Goal: Use online tool/utility: Utilize a website feature to perform a specific function

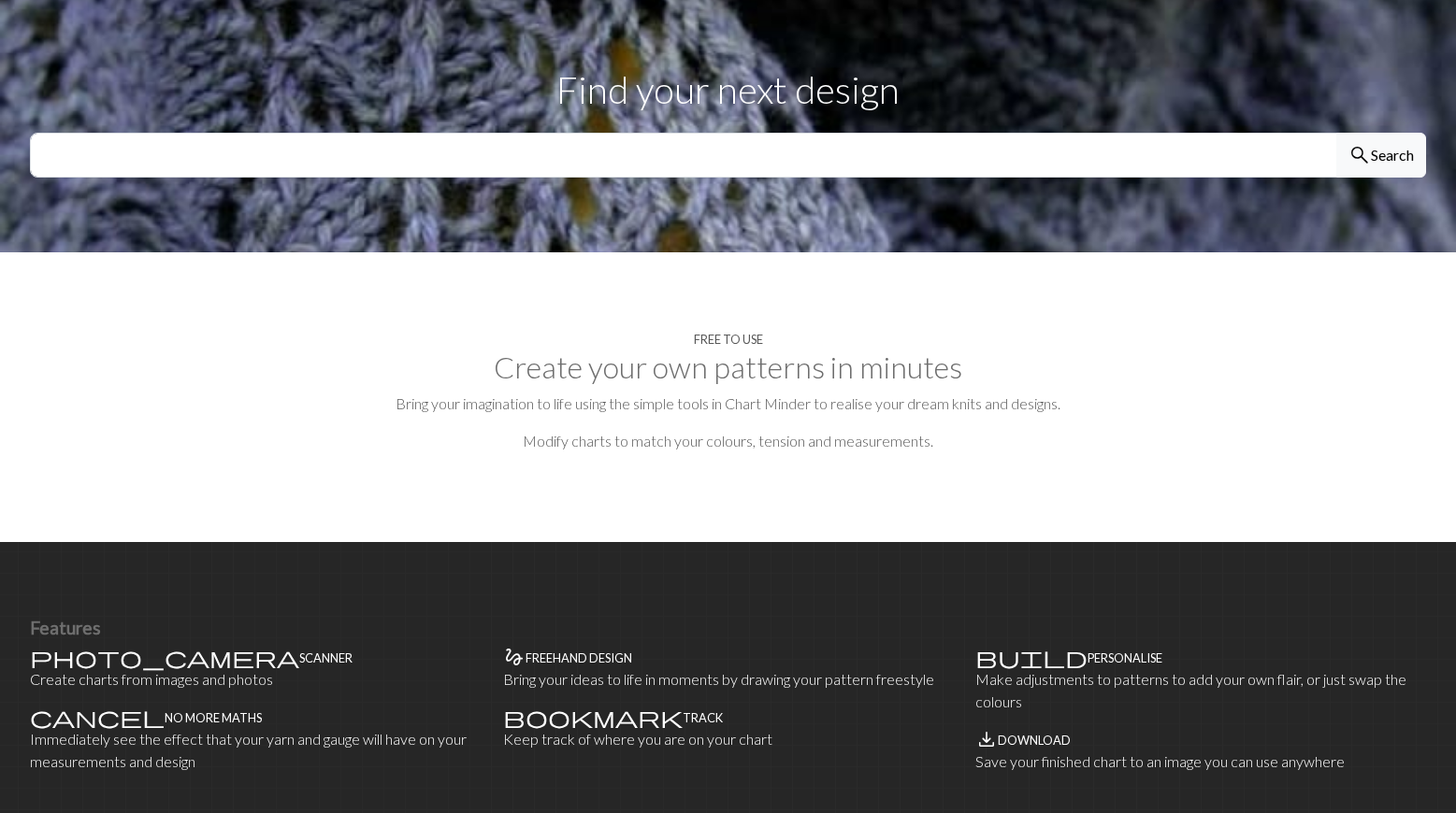
scroll to position [579, 0]
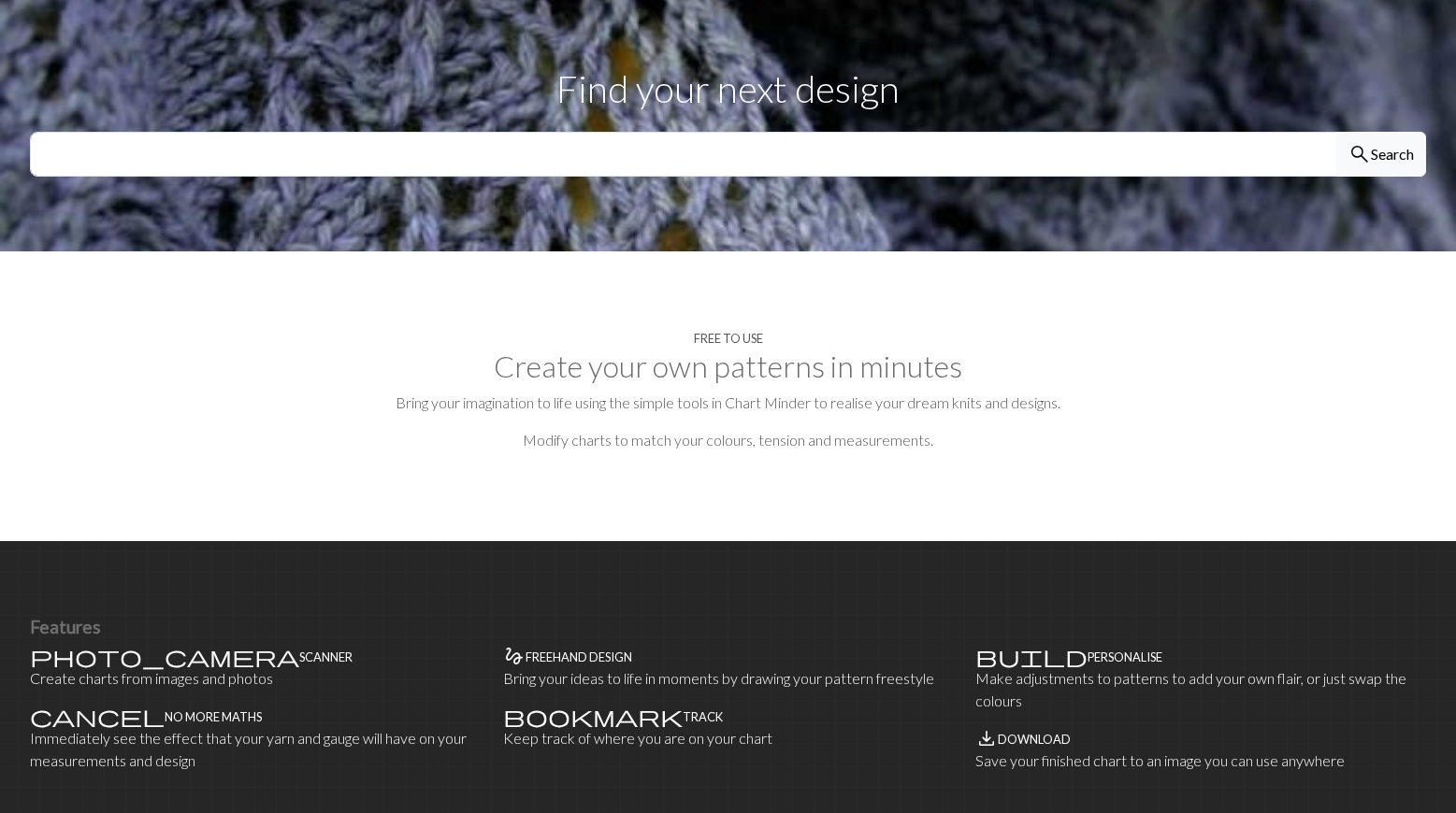
click at [731, 419] on section "Free to use Create your own patterns in minutes Bring your imagination to life …" at bounding box center [728, 396] width 1456 height 289
click at [772, 377] on h2 "Create your own patterns in minutes" at bounding box center [728, 366] width 1396 height 35
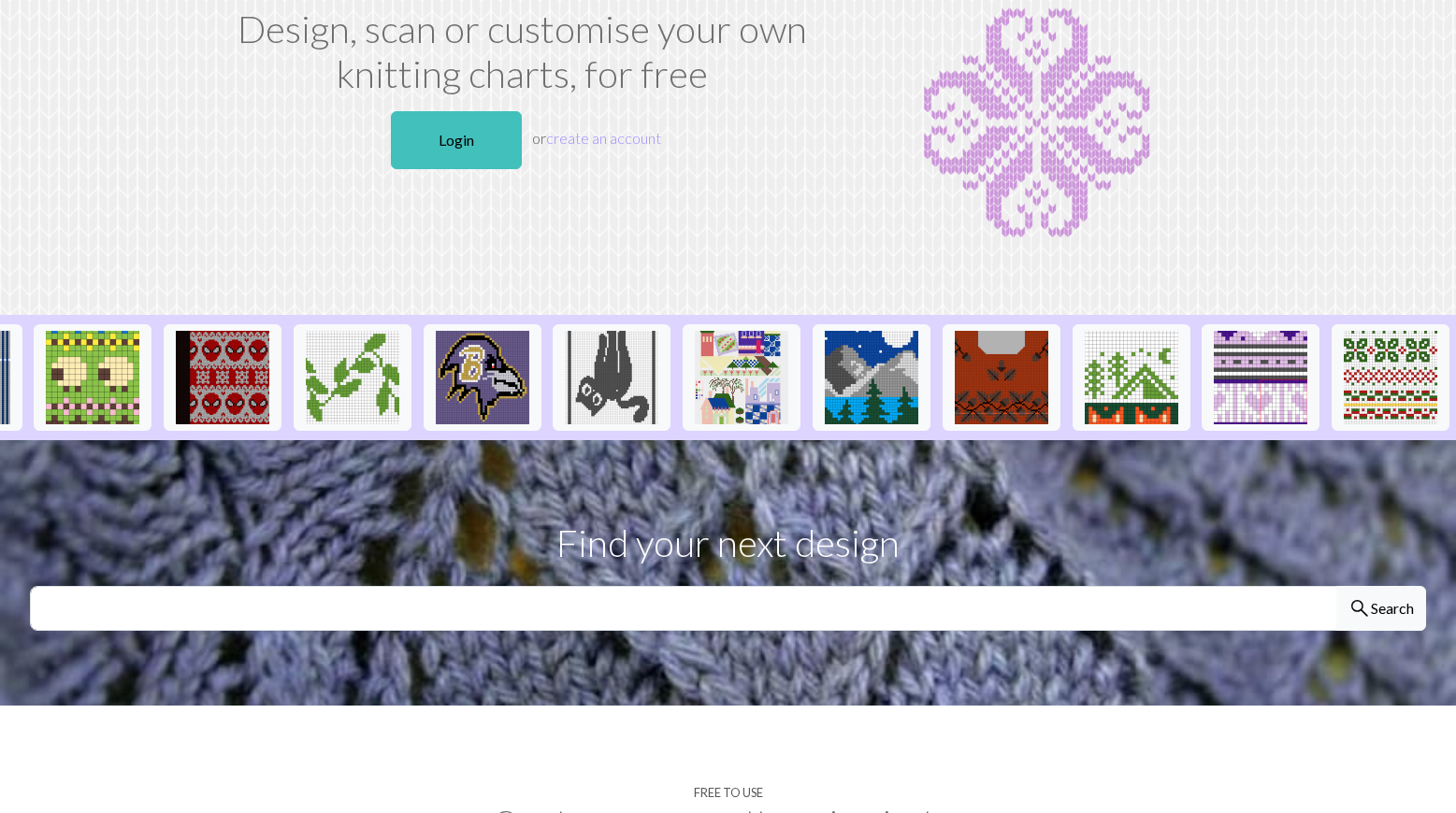
scroll to position [25, 0]
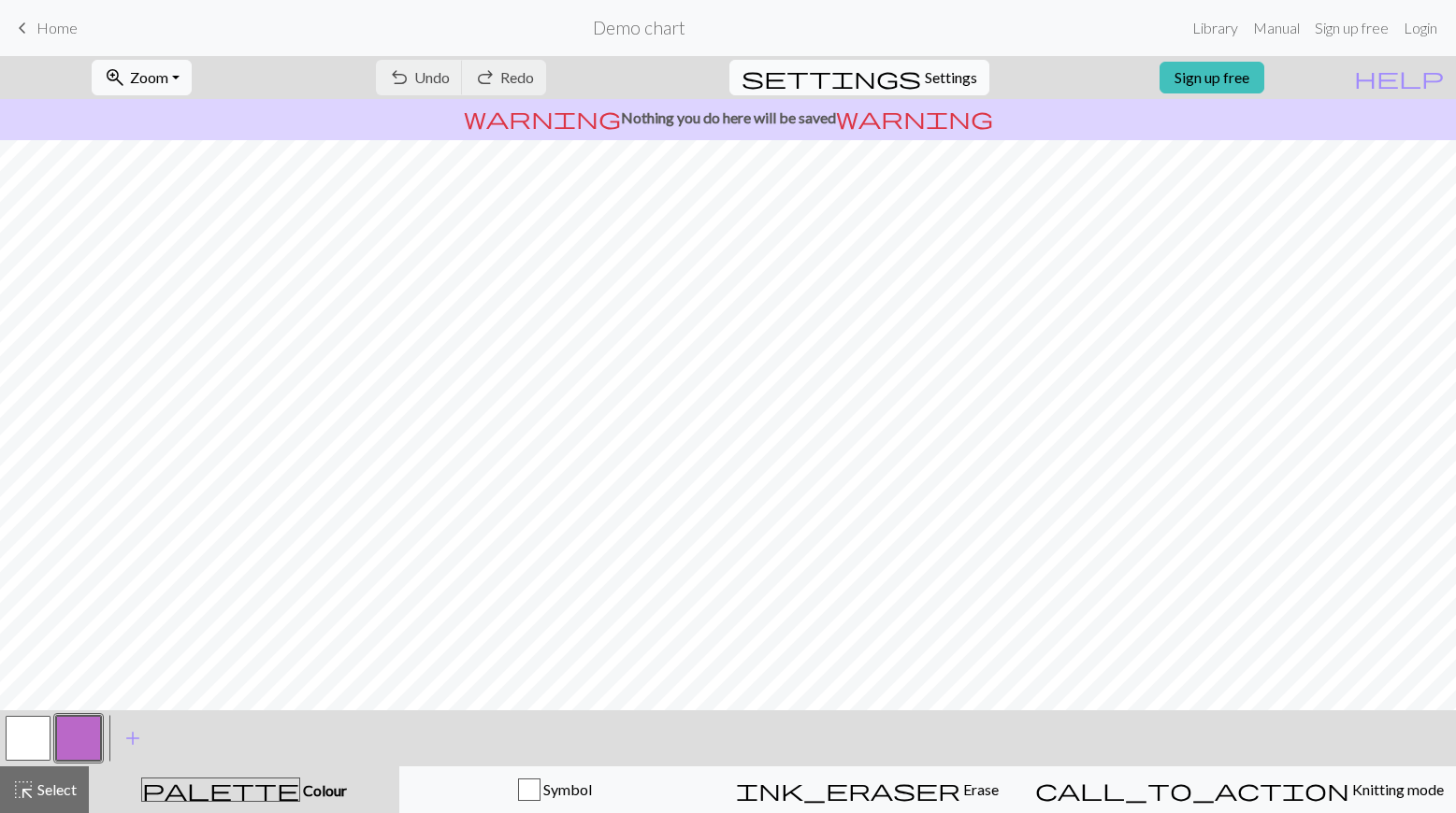
click at [924, 76] on span "Settings" at bounding box center [950, 77] width 52 height 23
select select "aran"
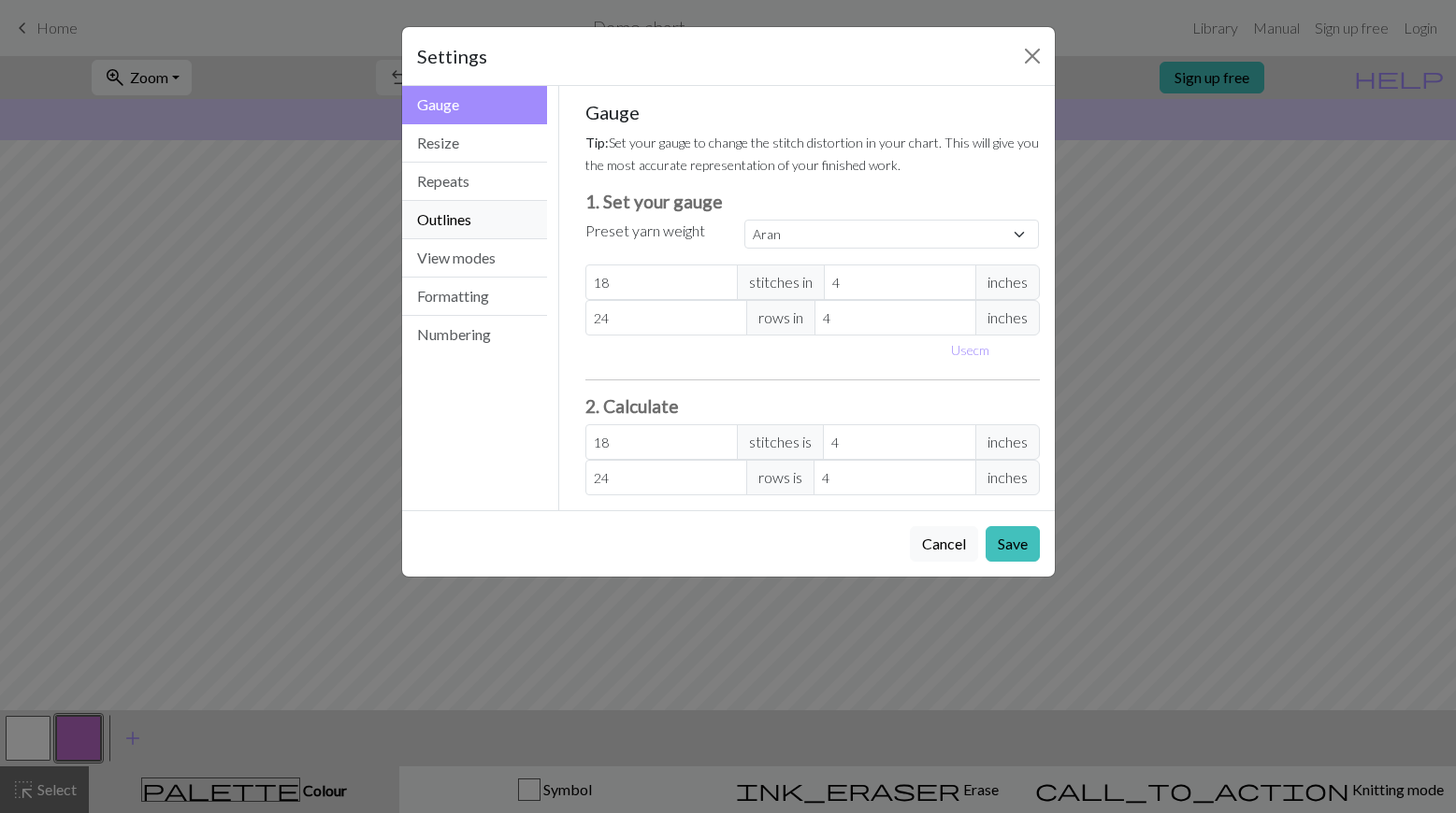
click at [474, 232] on button "Outlines" at bounding box center [475, 219] width 146 height 38
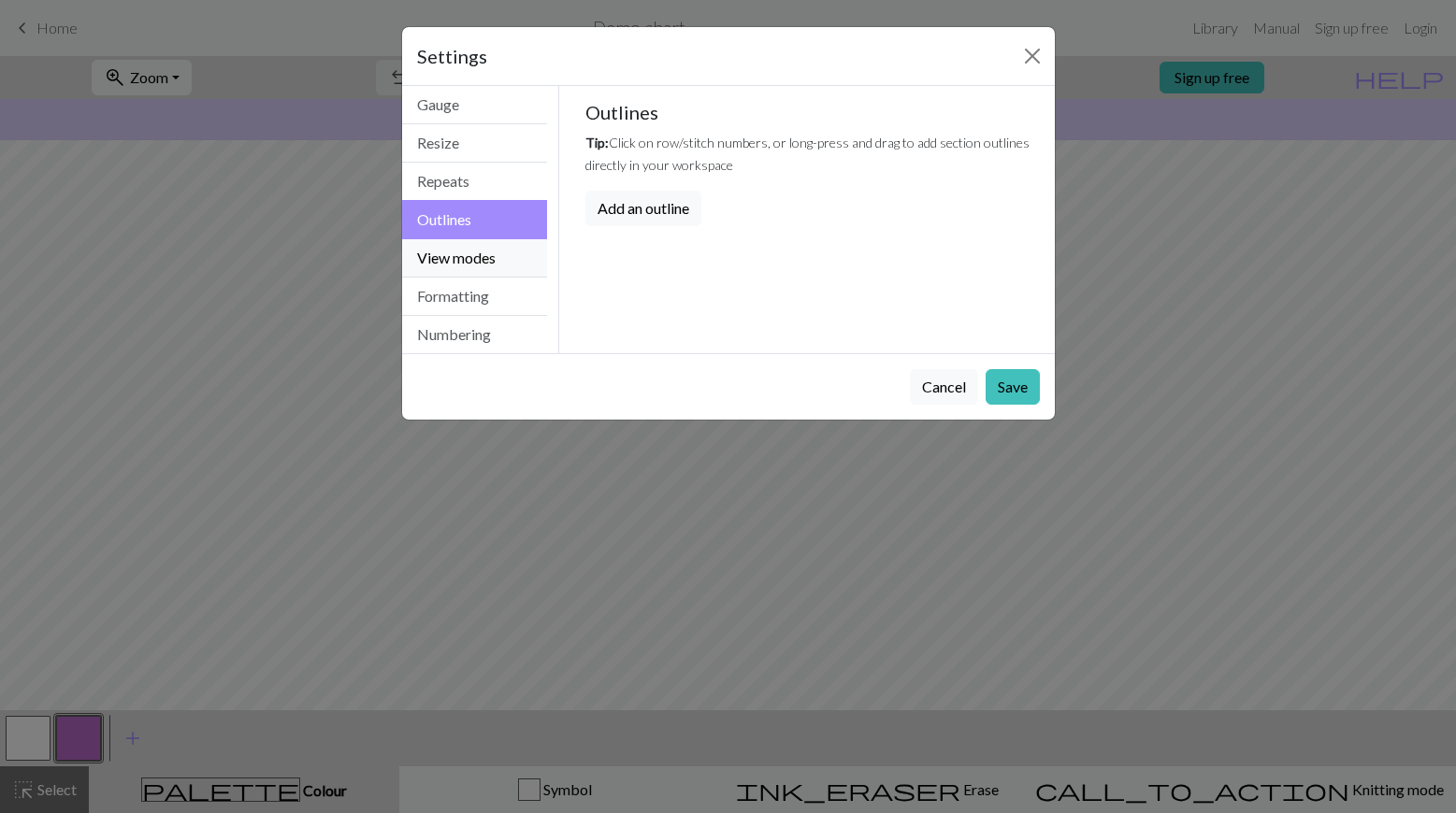
click at [474, 261] on button "View modes" at bounding box center [475, 258] width 146 height 38
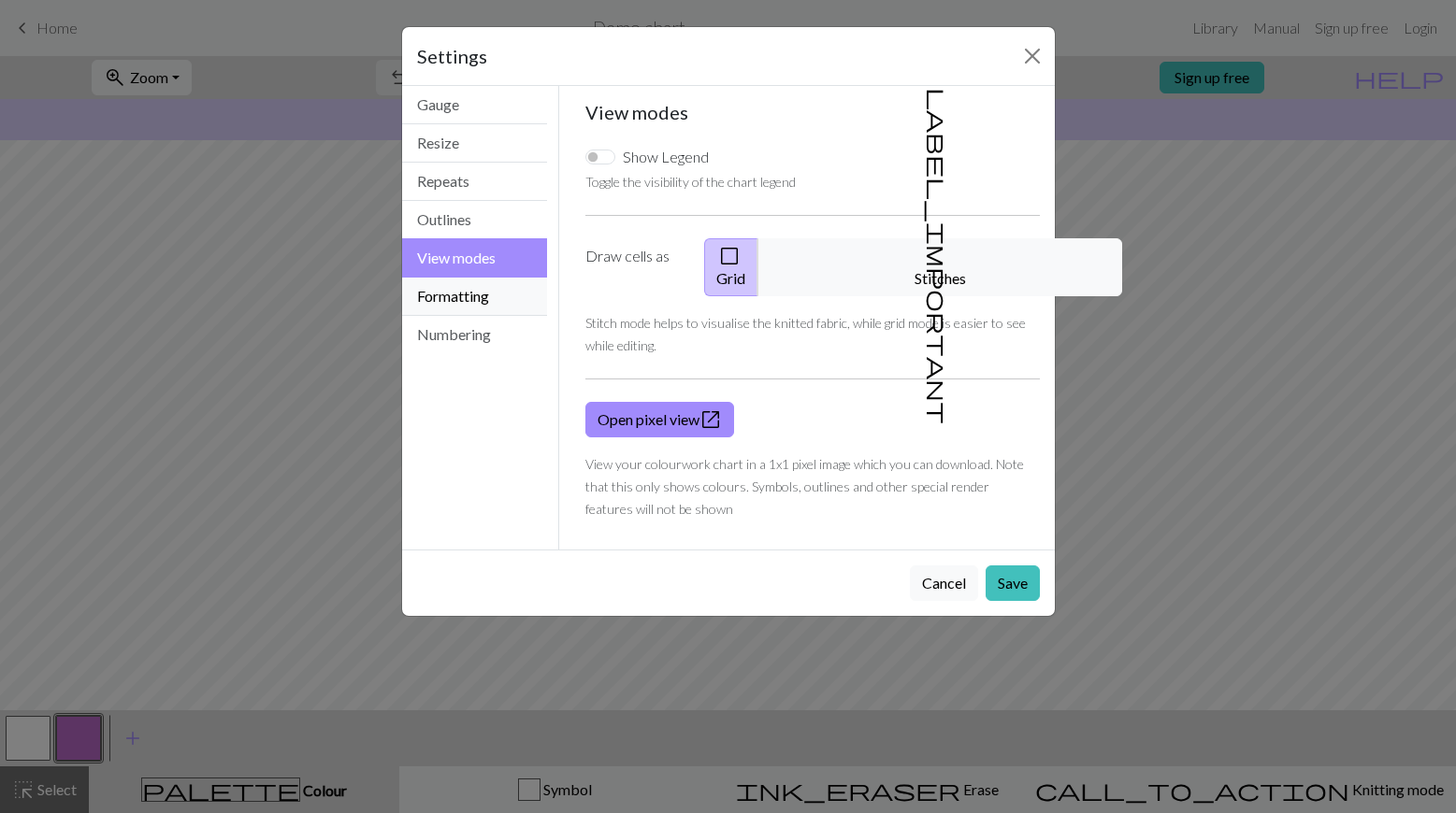
click at [475, 304] on button "Formatting" at bounding box center [475, 296] width 146 height 38
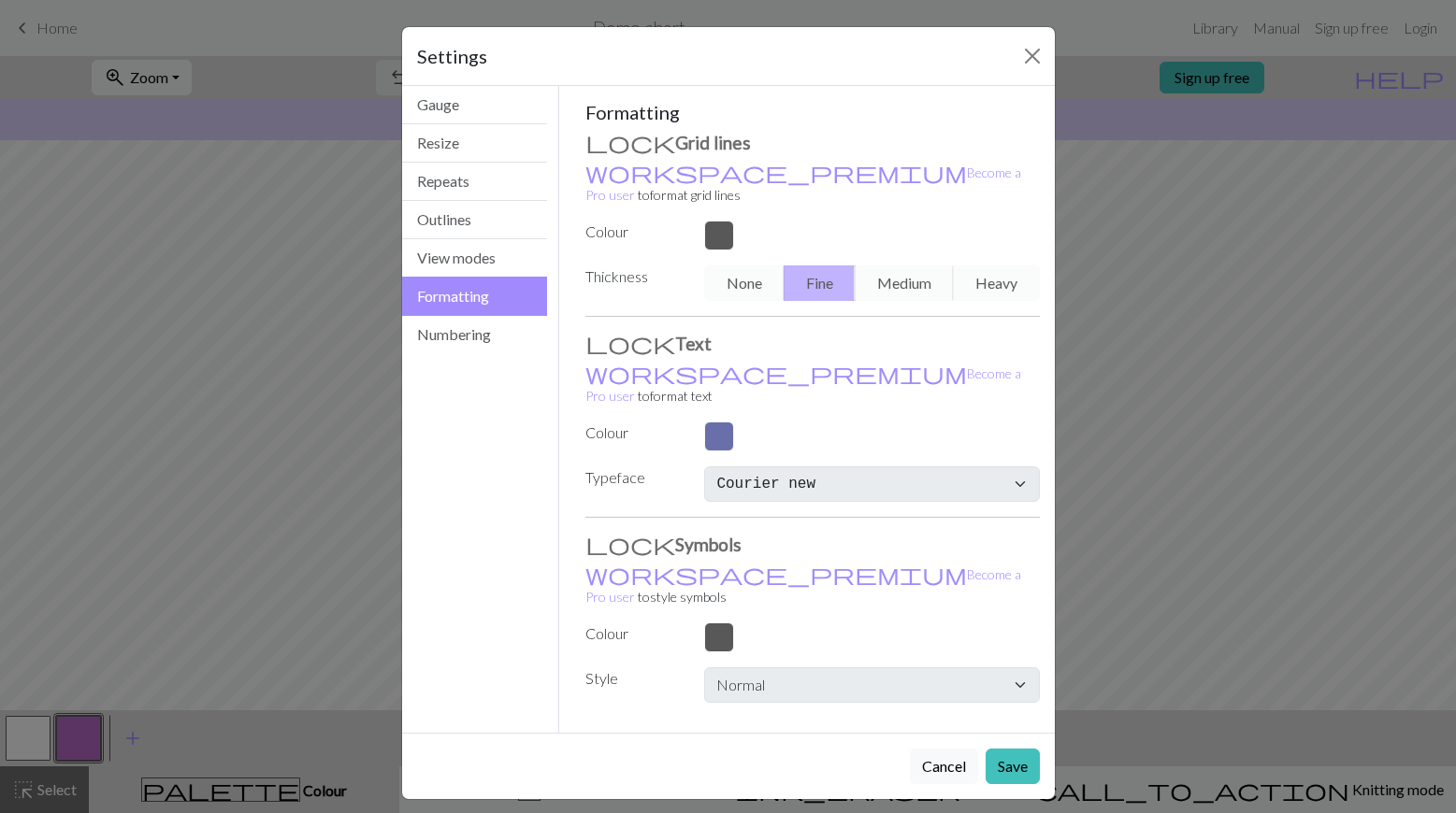
click at [475, 353] on div "Gauge Resize Repeats Outlines View modes Formatting Numbering" at bounding box center [475, 408] width 169 height 647
click at [476, 336] on button "Numbering" at bounding box center [475, 335] width 146 height 37
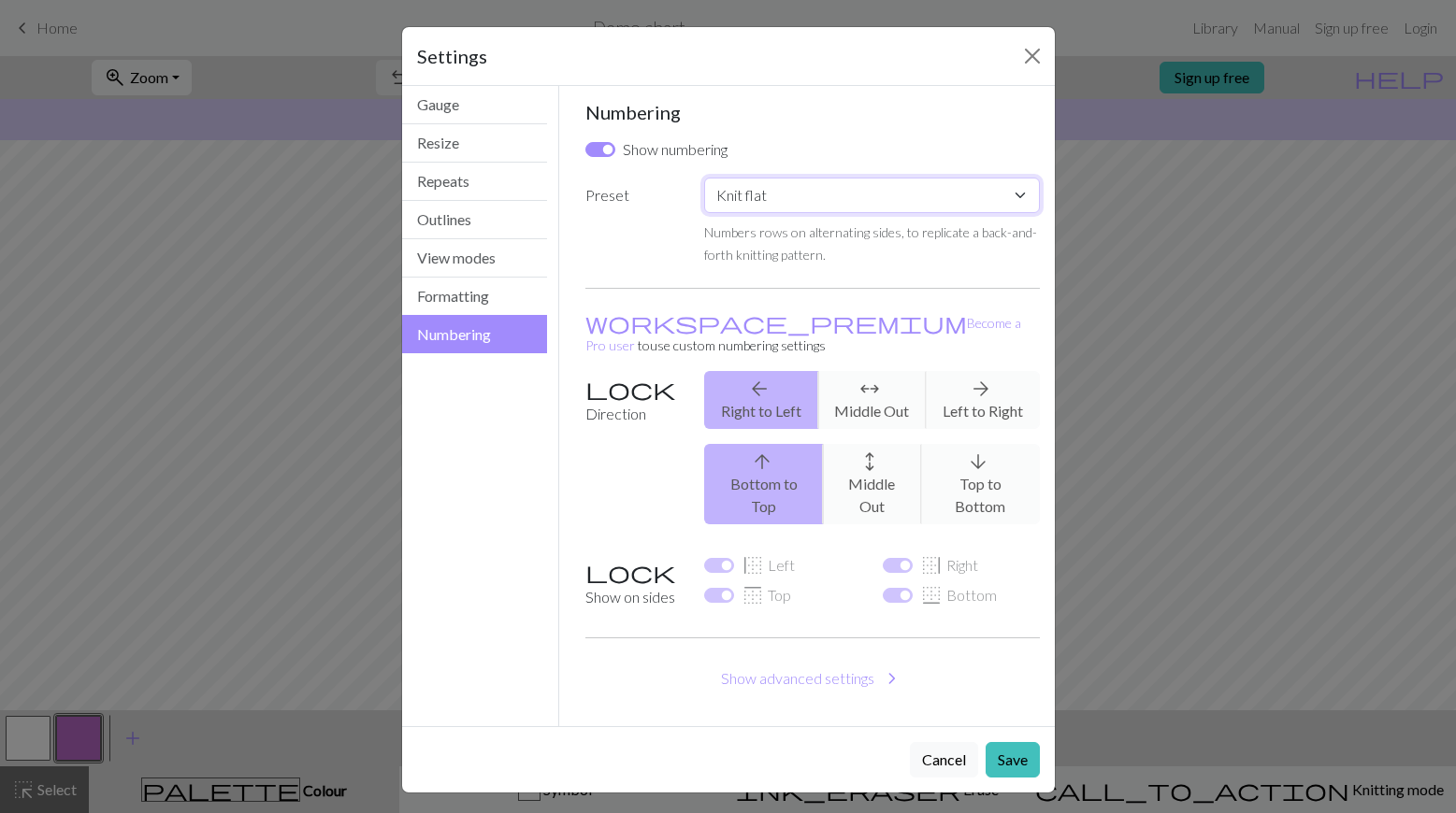
select select "round"
checkbox input "false"
click at [485, 105] on button "Gauge" at bounding box center [475, 104] width 146 height 38
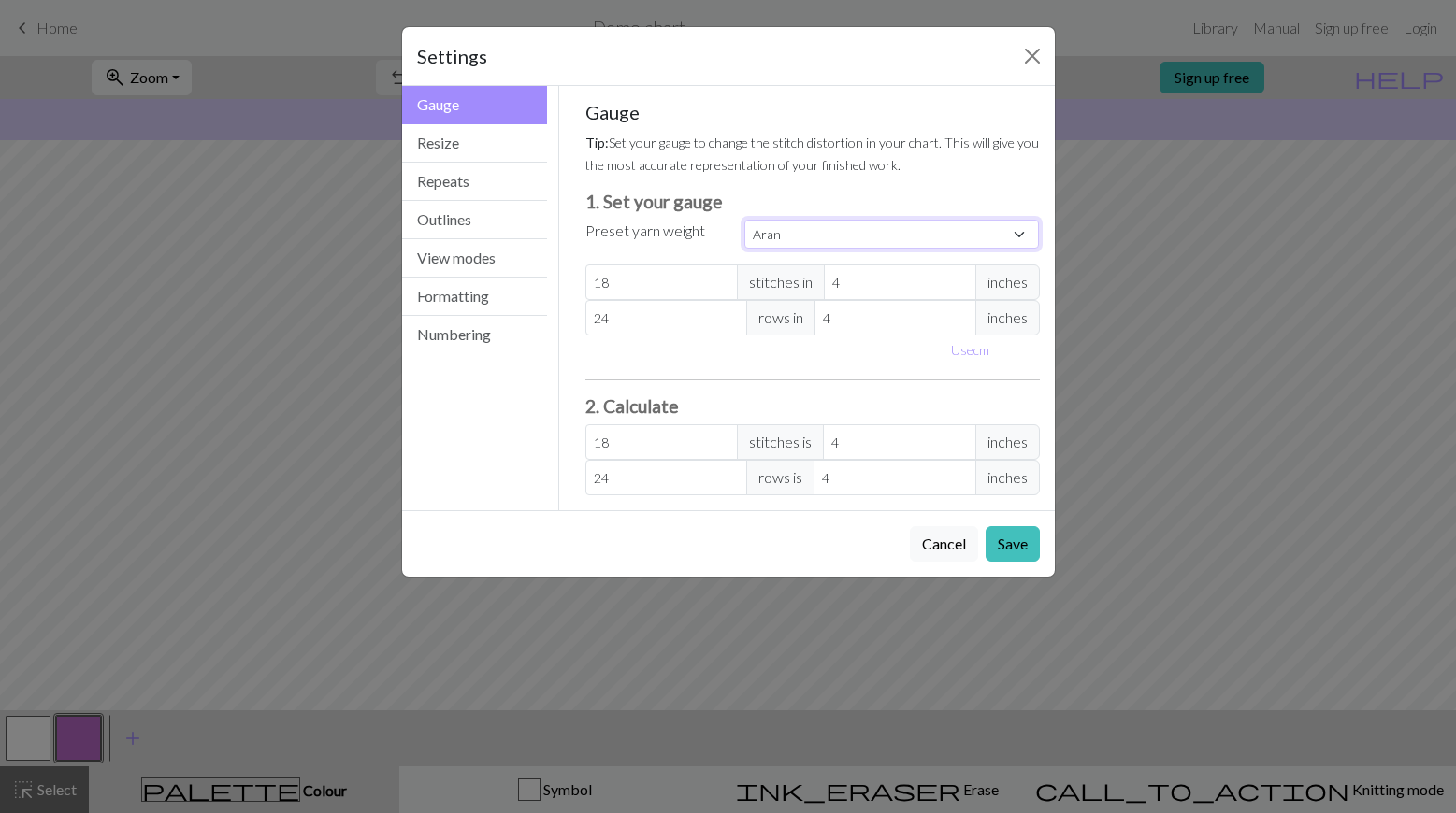
select select "dk"
type input "22"
type input "30"
type input "22"
type input "30"
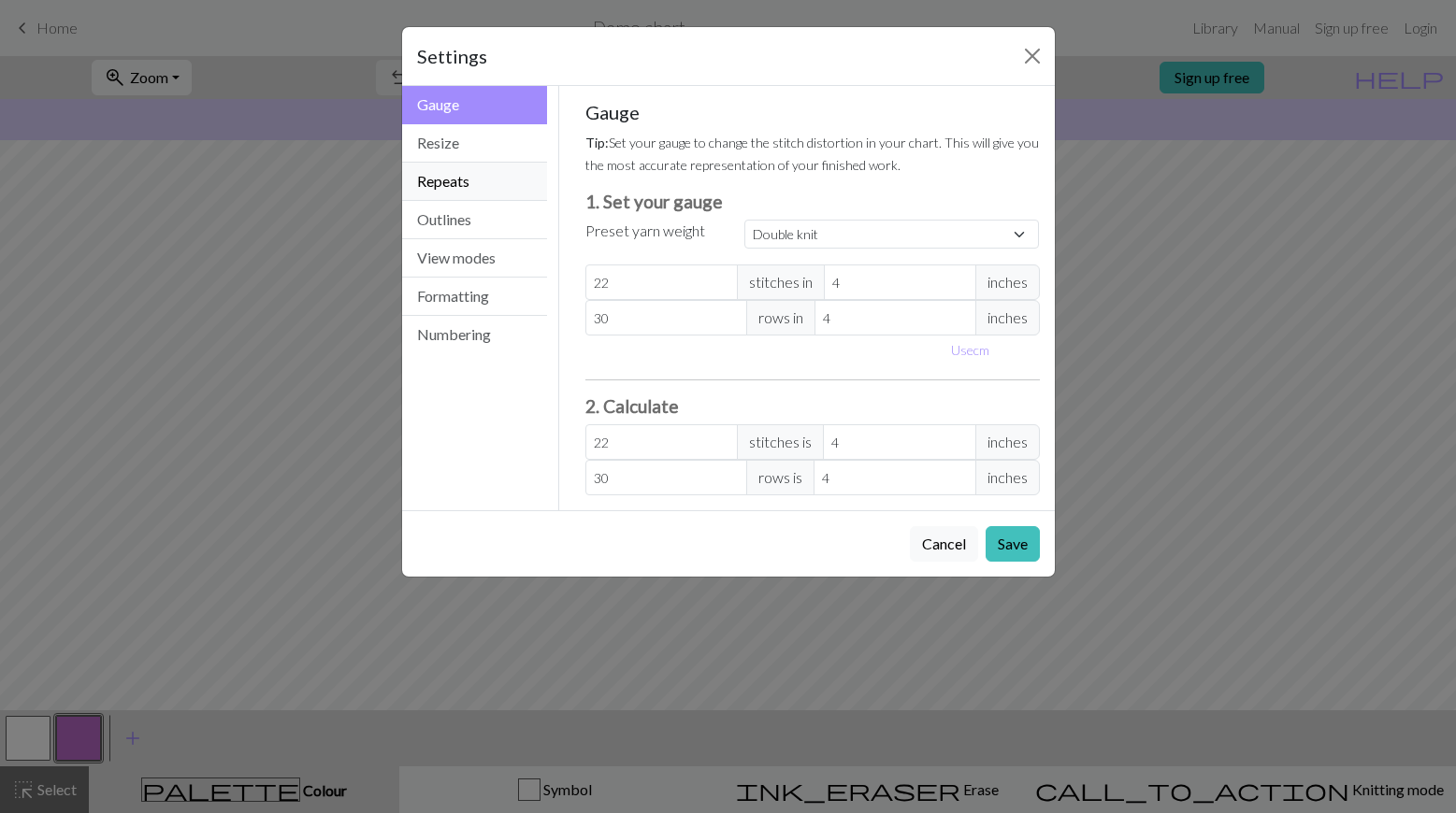
click at [493, 169] on button "Repeats" at bounding box center [475, 181] width 146 height 38
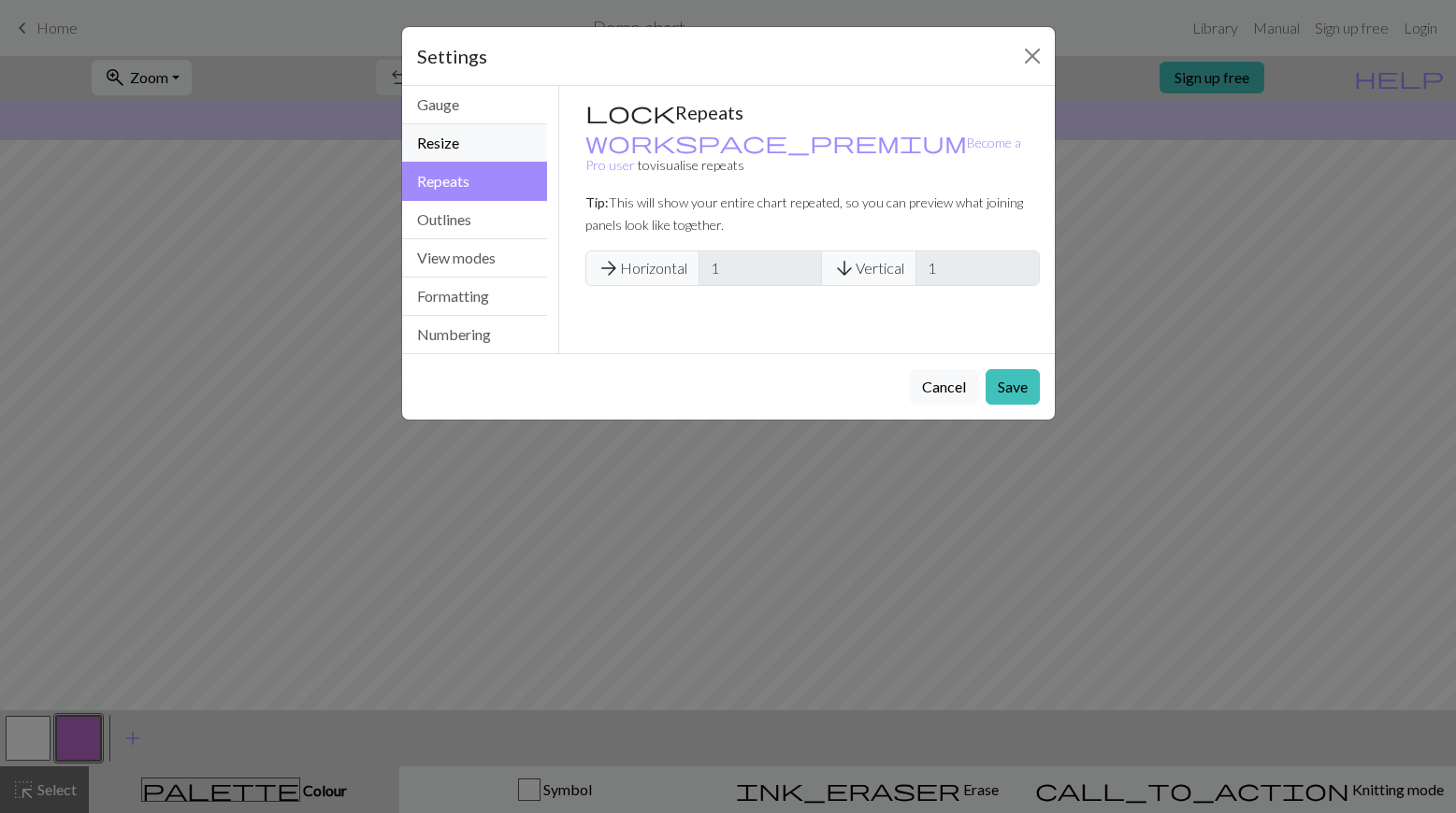
click at [491, 151] on button "Resize" at bounding box center [475, 143] width 146 height 38
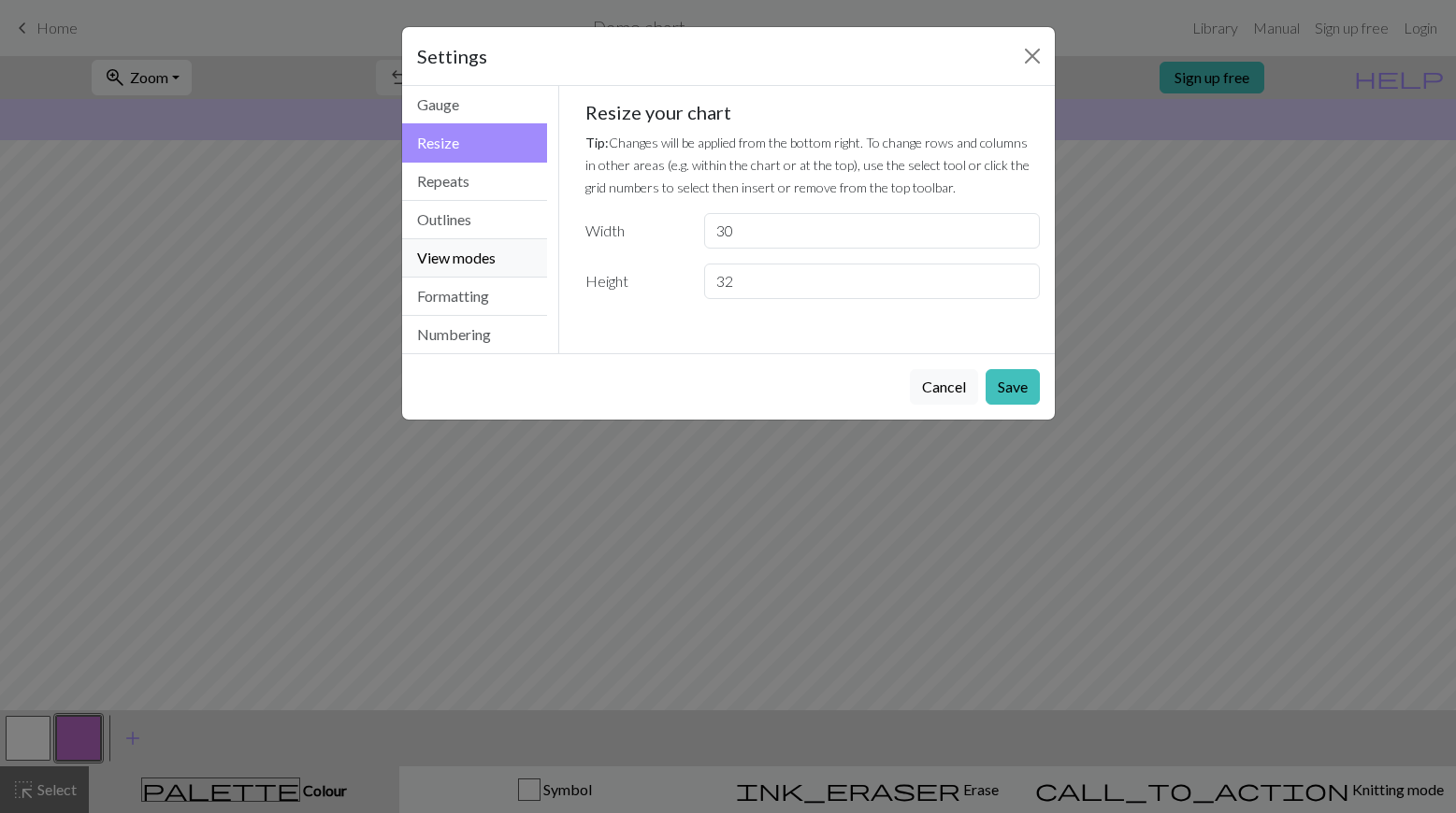
click at [478, 251] on button "View modes" at bounding box center [475, 258] width 146 height 38
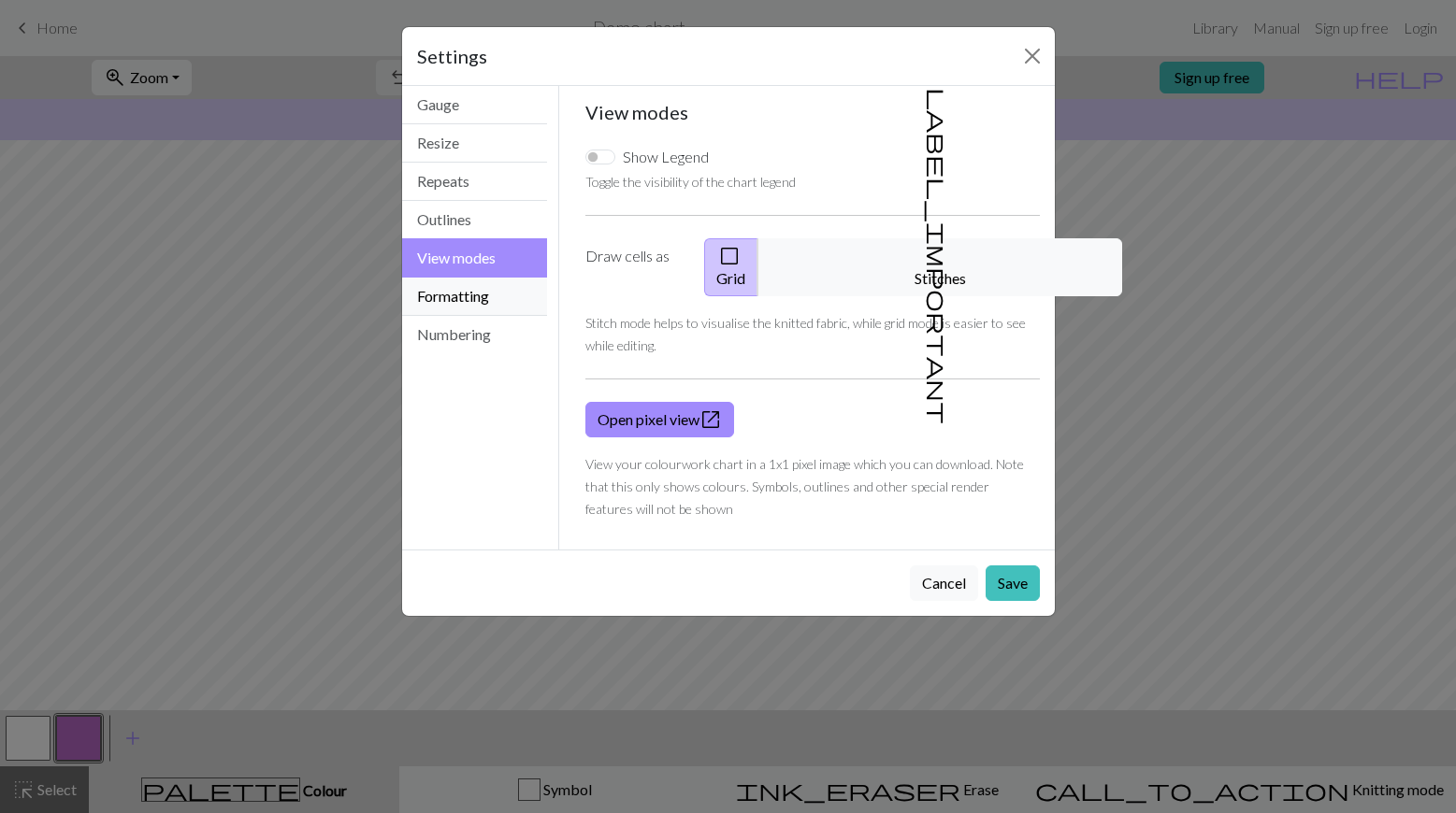
click at [469, 291] on button "Formatting" at bounding box center [475, 296] width 146 height 38
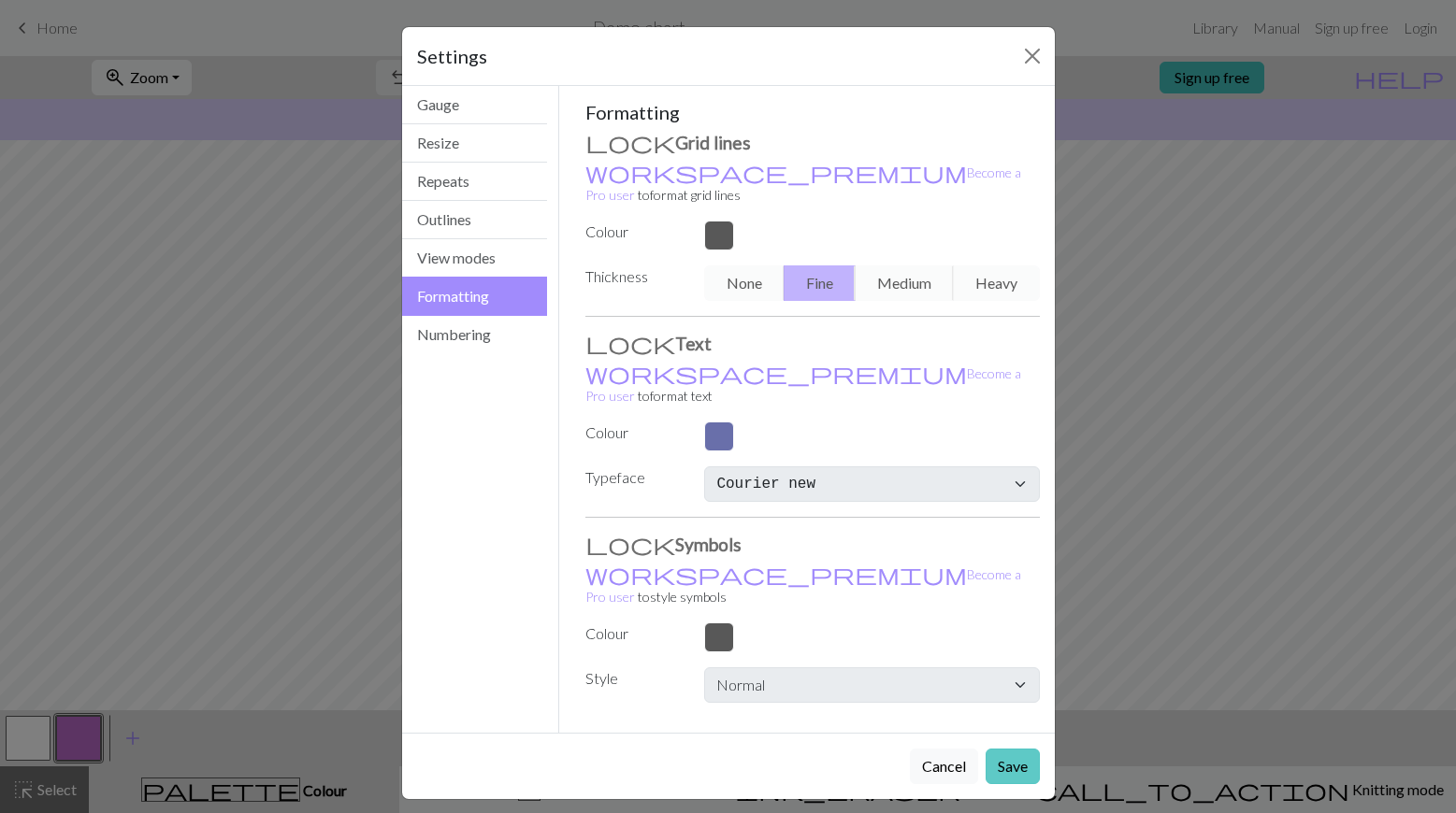
click at [1016, 749] on button "Save" at bounding box center [1012, 767] width 54 height 35
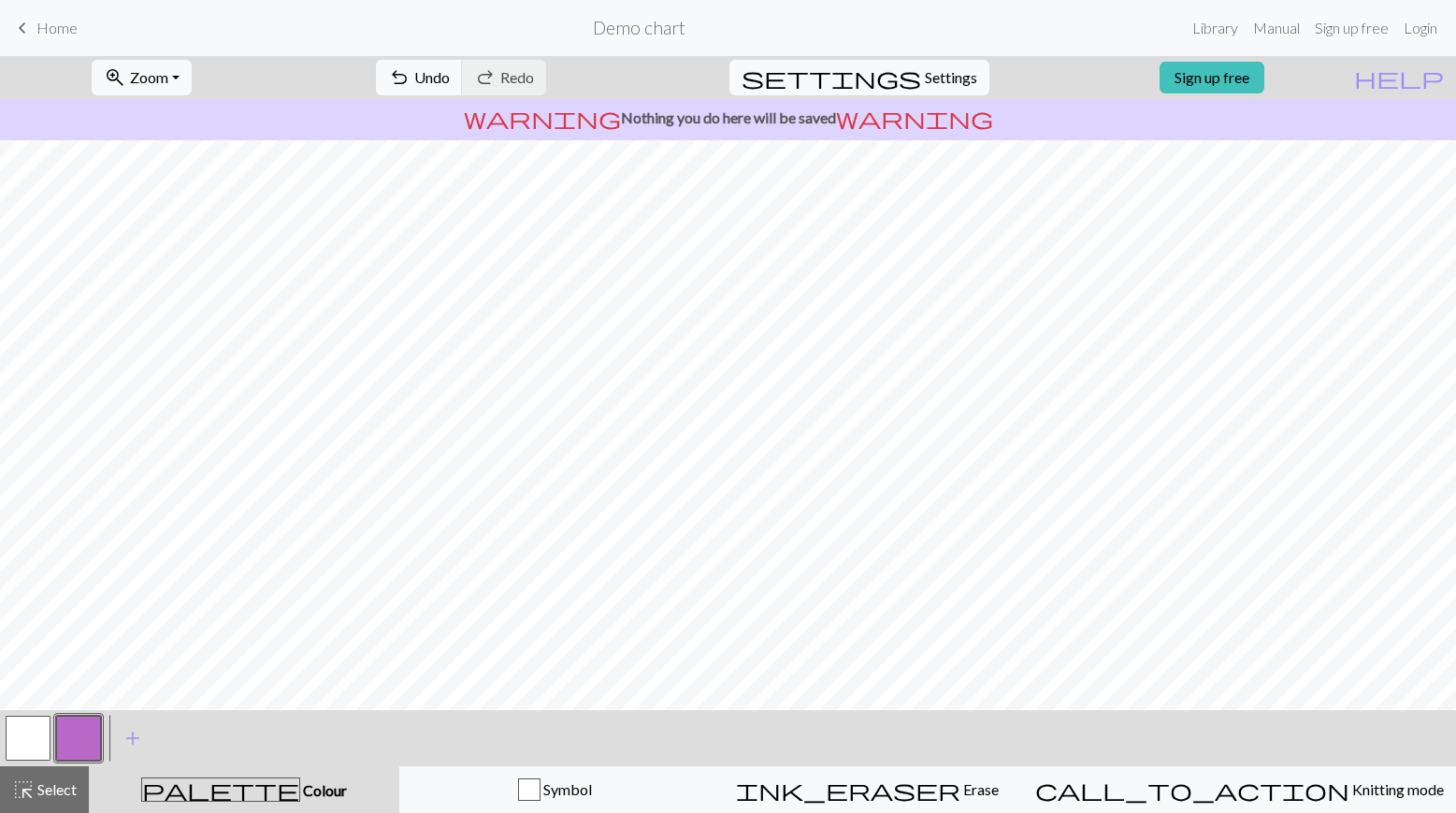
scroll to position [112, 0]
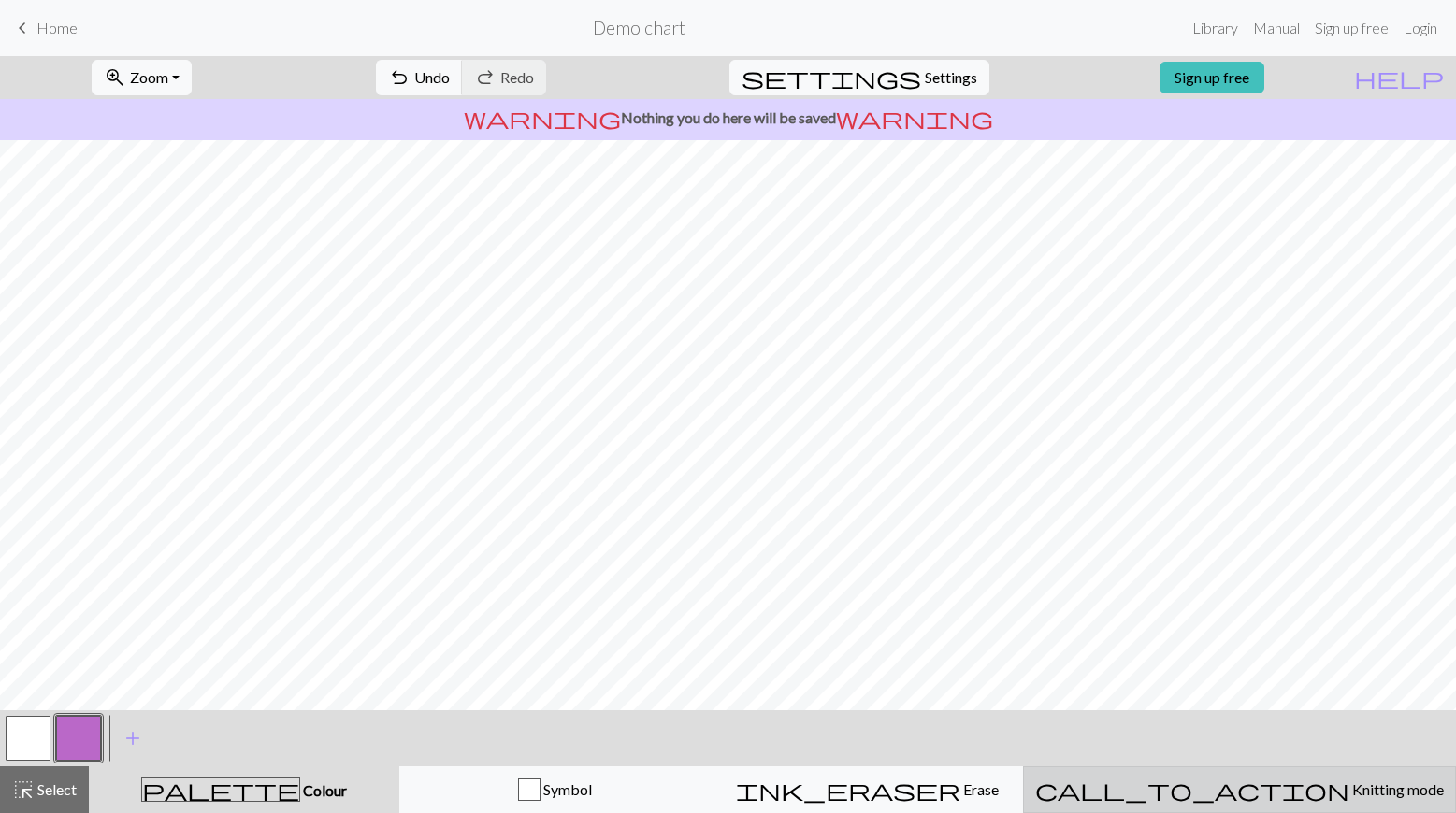
click at [1262, 801] on button "call_to_action Knitting mode Knitting mode" at bounding box center [1239, 789] width 433 height 46
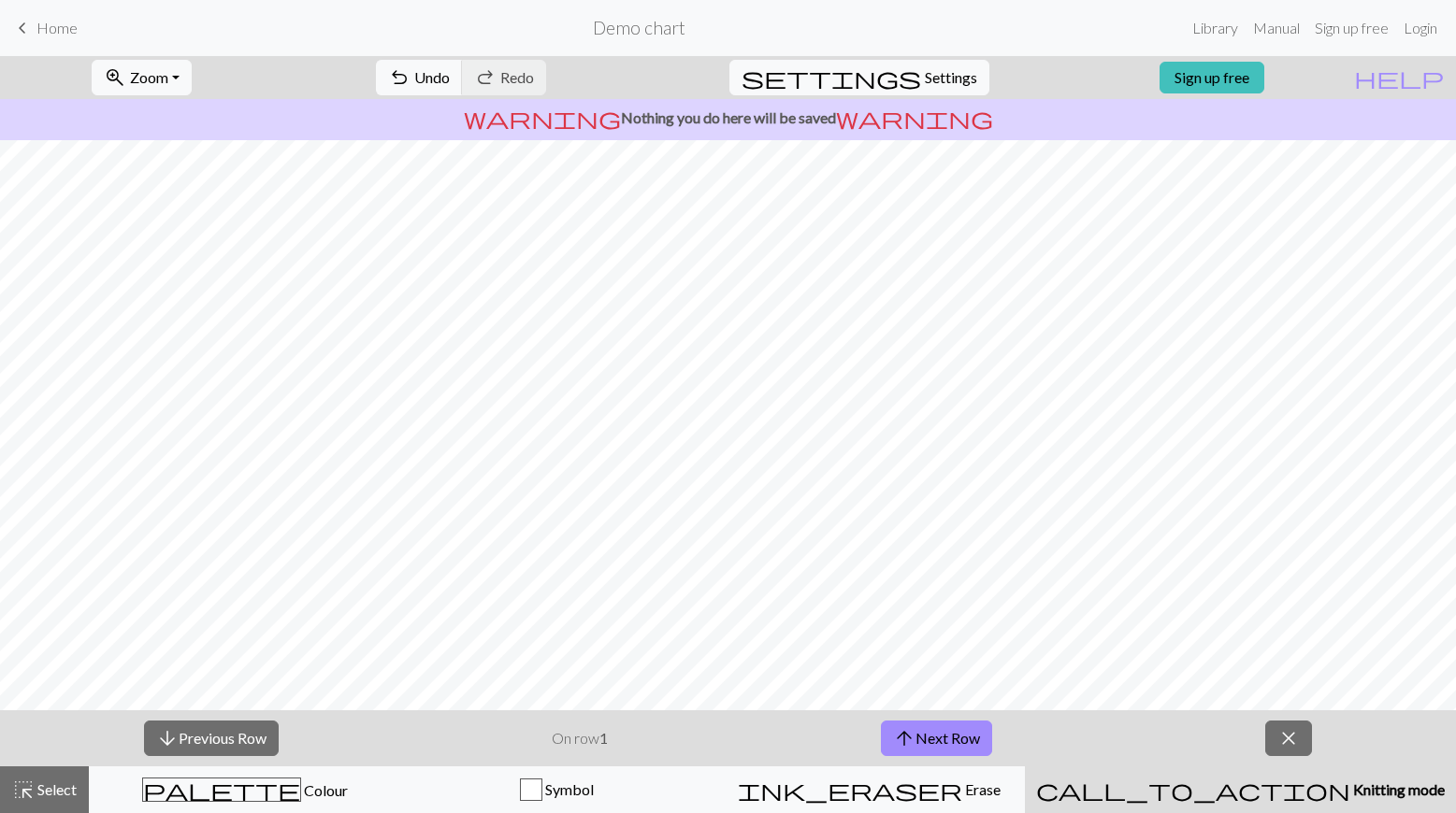
click at [1262, 801] on button "call_to_action Knitting mode Knitting mode" at bounding box center [1240, 789] width 431 height 46
click at [1283, 736] on span "close" at bounding box center [1288, 738] width 23 height 27
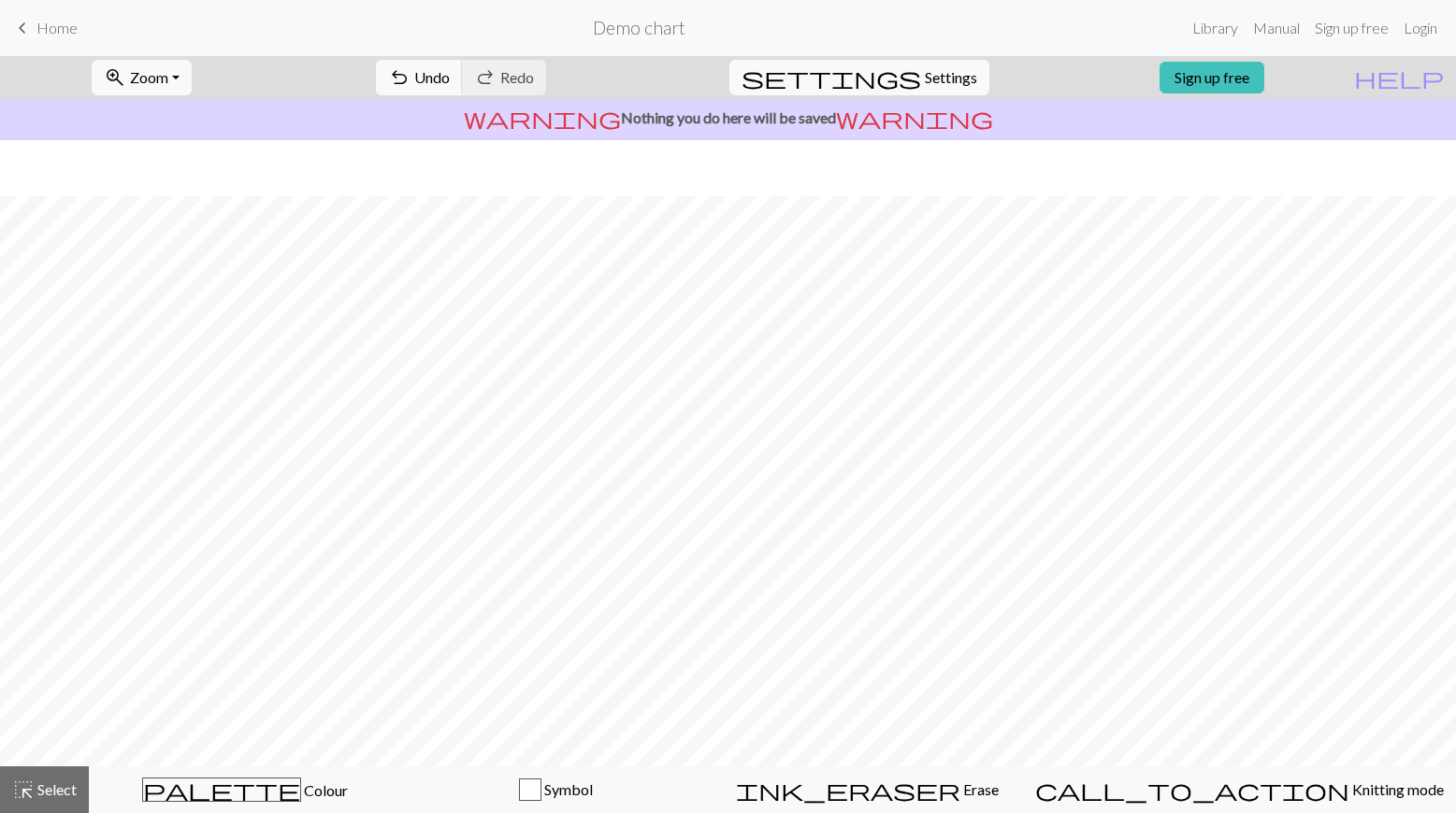
scroll to position [56, 0]
click at [903, 81] on button "settings Settings" at bounding box center [859, 78] width 260 height 35
select select "Courier new"
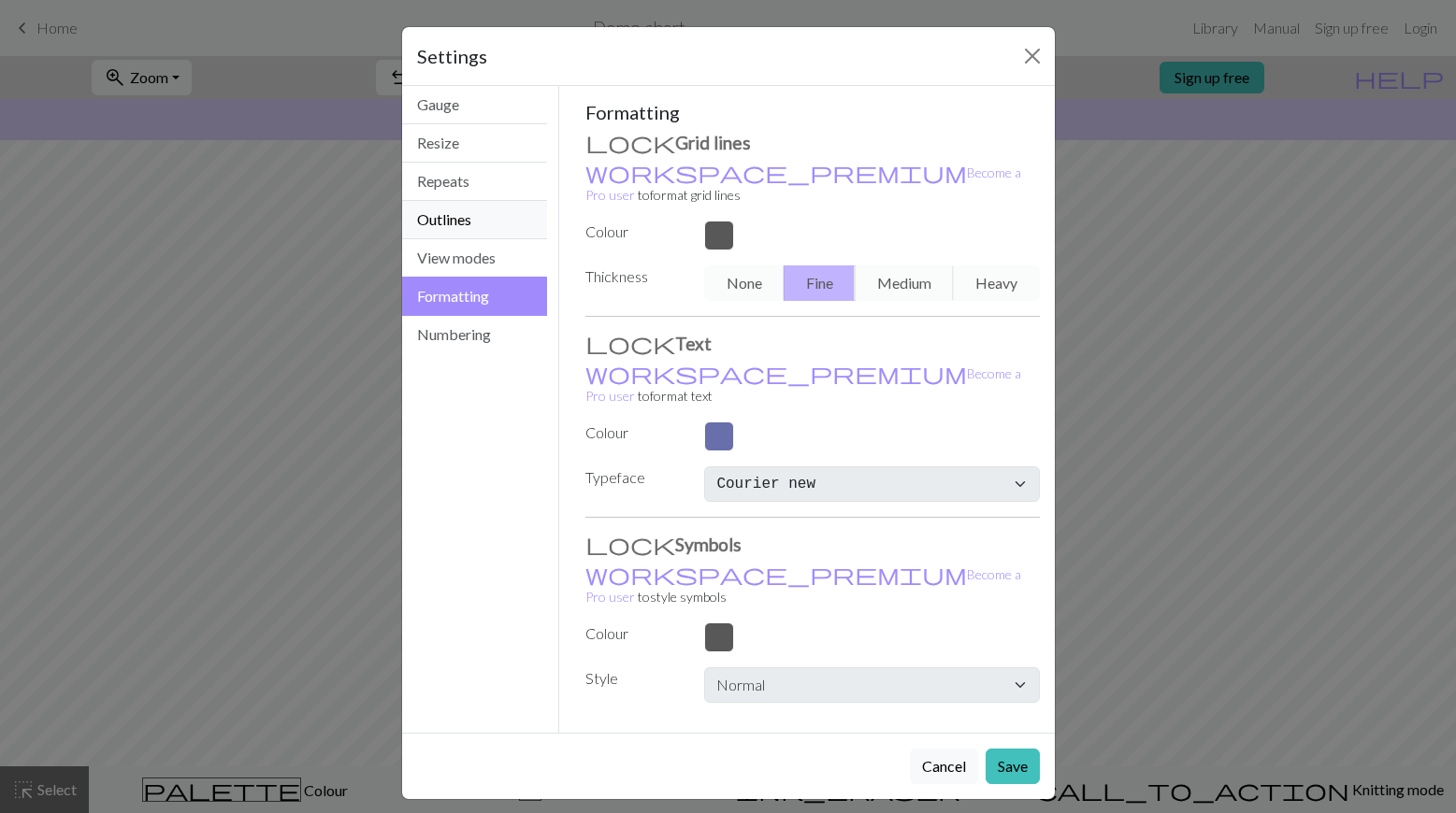
click at [493, 213] on button "Outlines" at bounding box center [475, 219] width 146 height 38
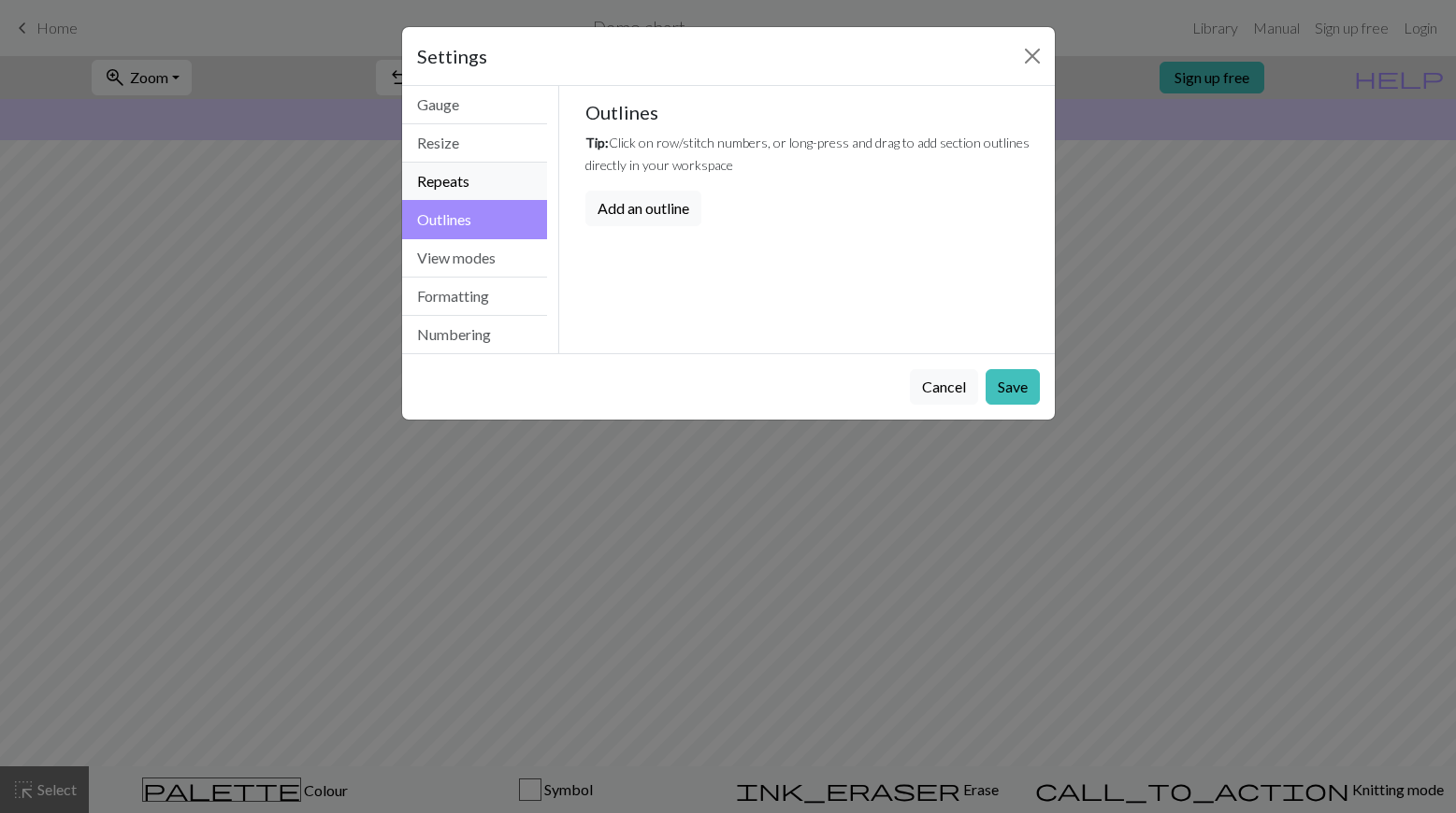
click at [487, 184] on button "Repeats" at bounding box center [475, 181] width 146 height 38
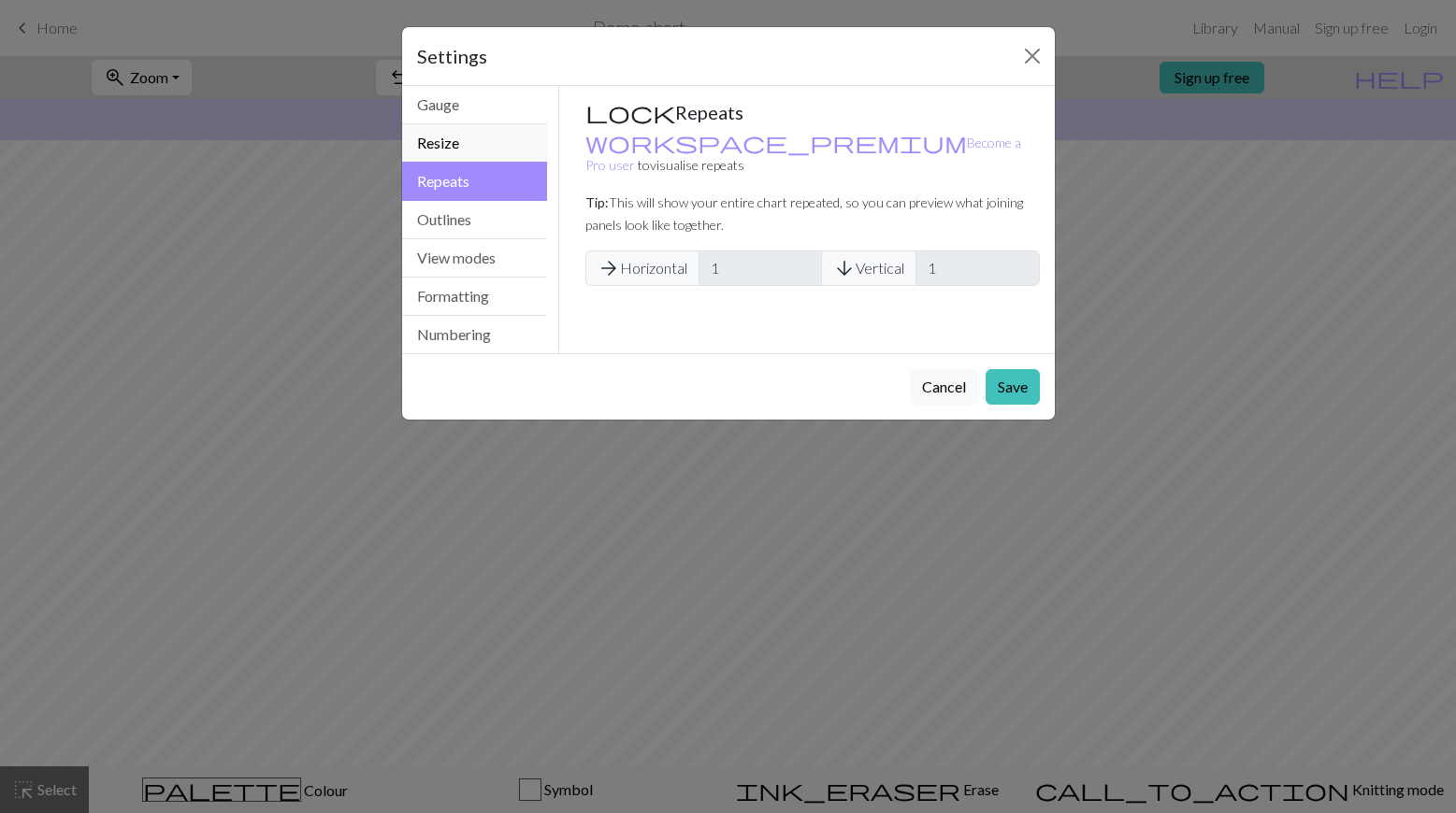
click at [488, 150] on button "Resize" at bounding box center [475, 143] width 146 height 38
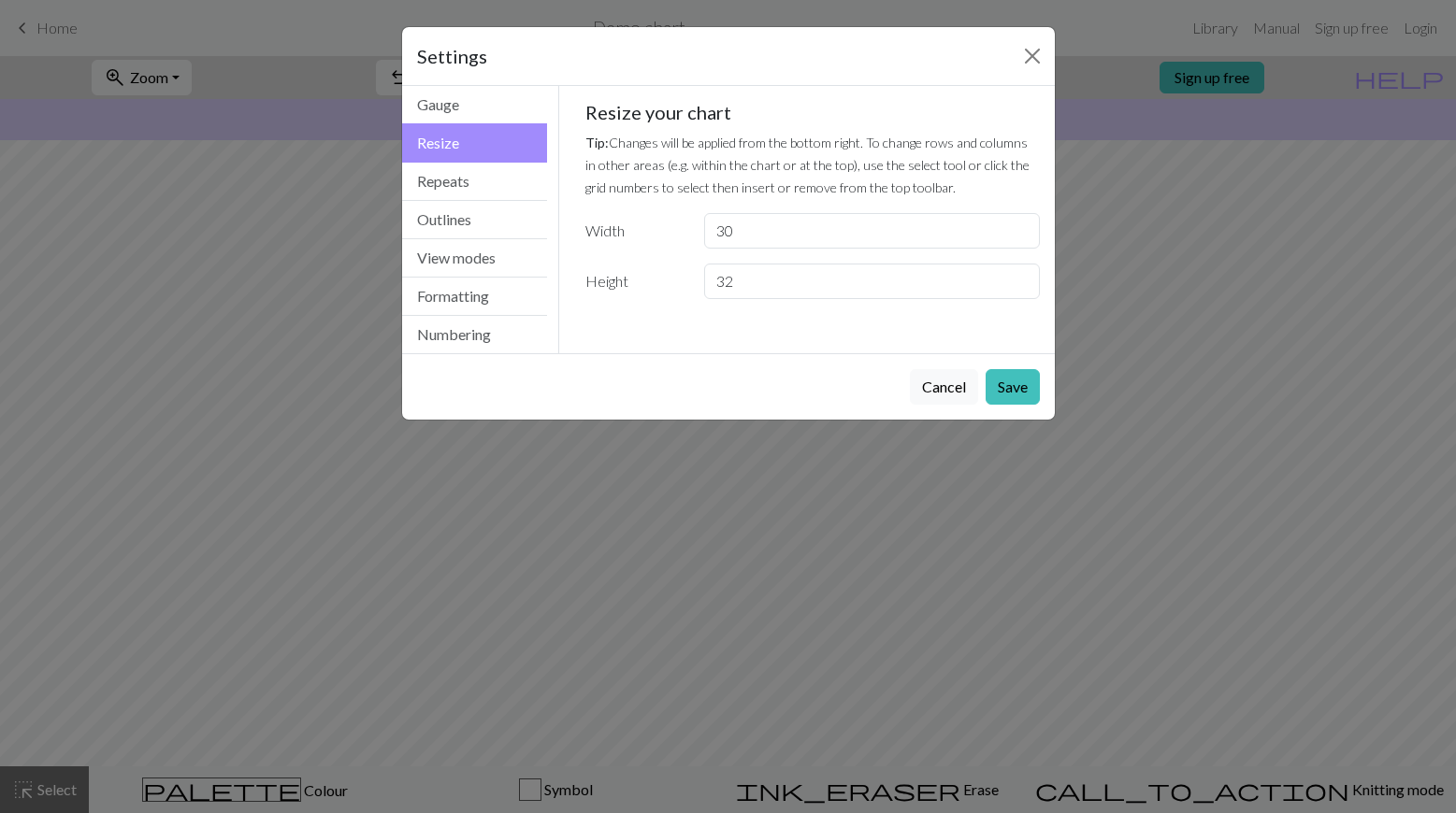
click at [484, 125] on button "Resize" at bounding box center [475, 143] width 146 height 39
click at [486, 95] on button "Gauge" at bounding box center [475, 104] width 146 height 38
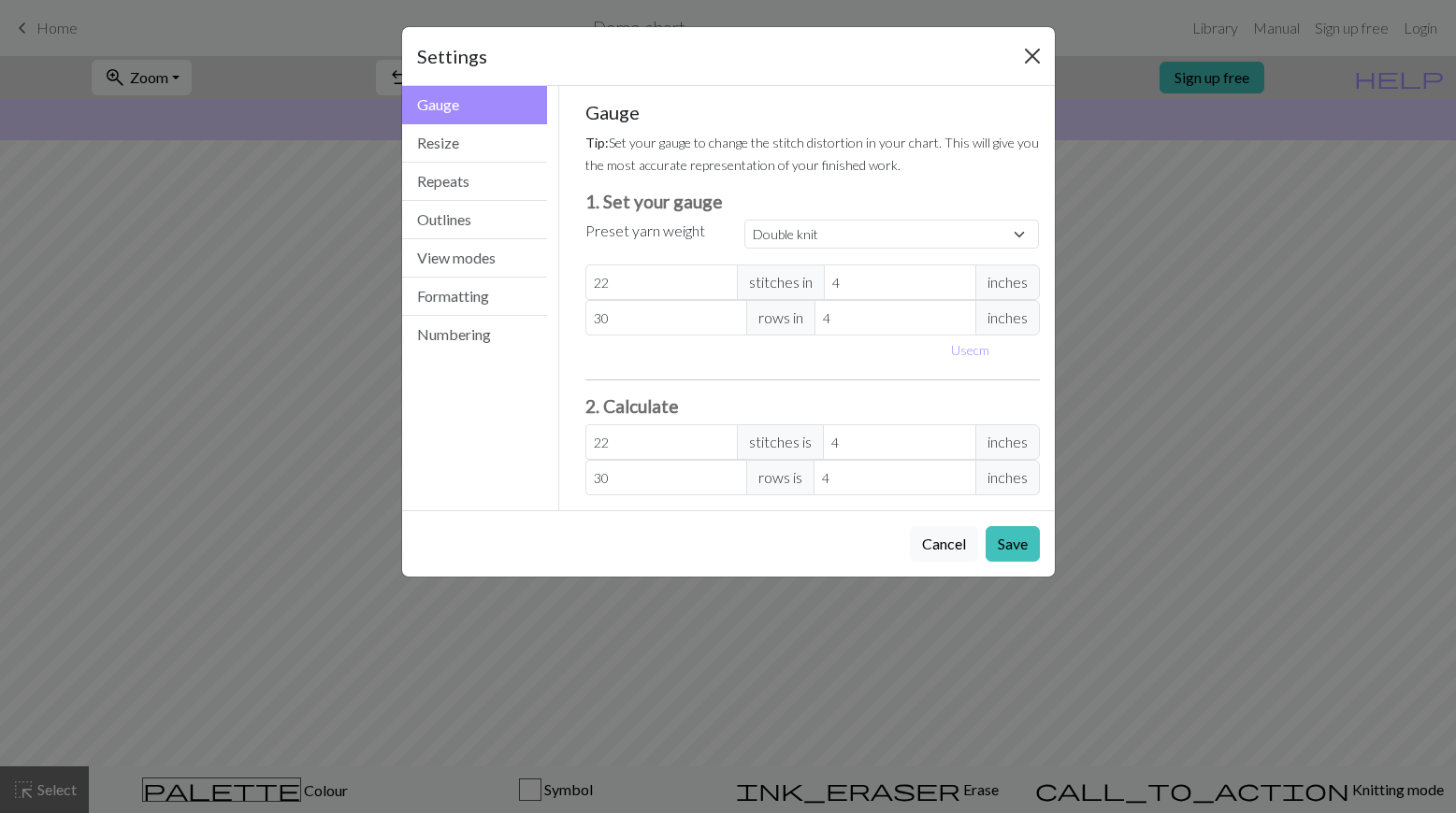
click at [1032, 52] on button "Close" at bounding box center [1032, 56] width 30 height 30
